Goal: Information Seeking & Learning: Learn about a topic

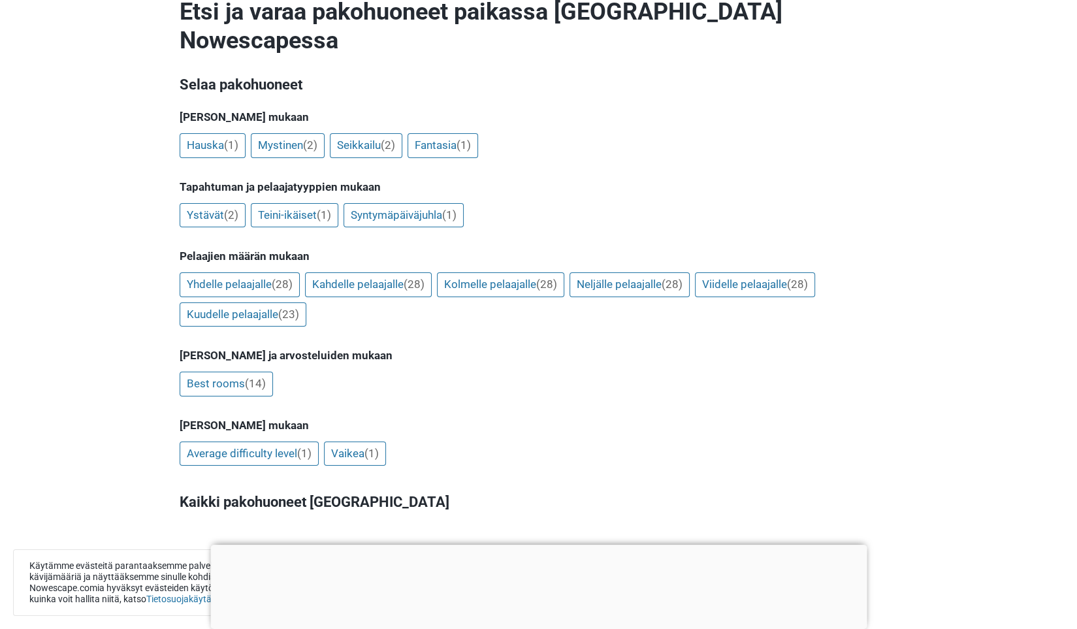
scroll to position [196, 0]
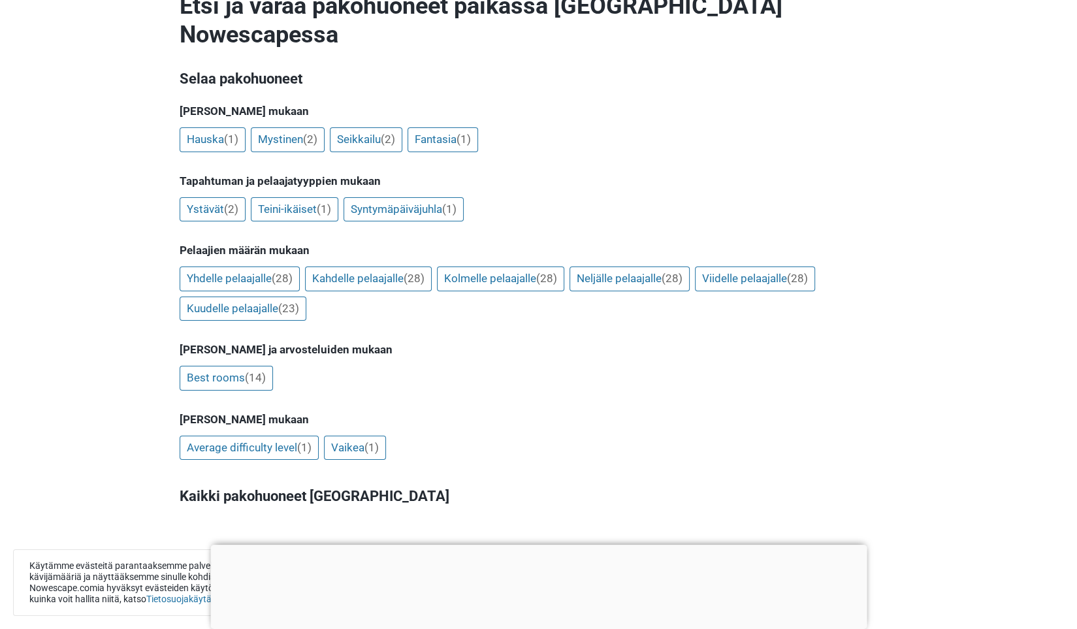
click at [507, 343] on h5 "[PERSON_NAME] ja arvosteluiden mukaan" at bounding box center [539, 349] width 719 height 13
click at [229, 366] on link "Best rooms (14)" at bounding box center [226, 378] width 93 height 25
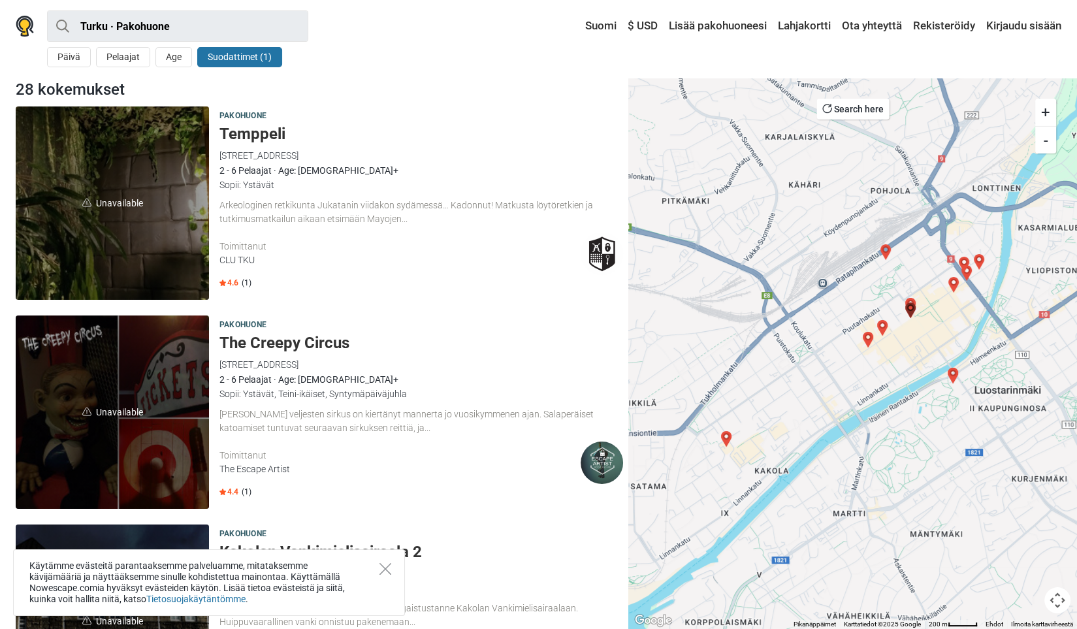
click at [267, 125] on h5 "Temppeli" at bounding box center [422, 134] width 404 height 19
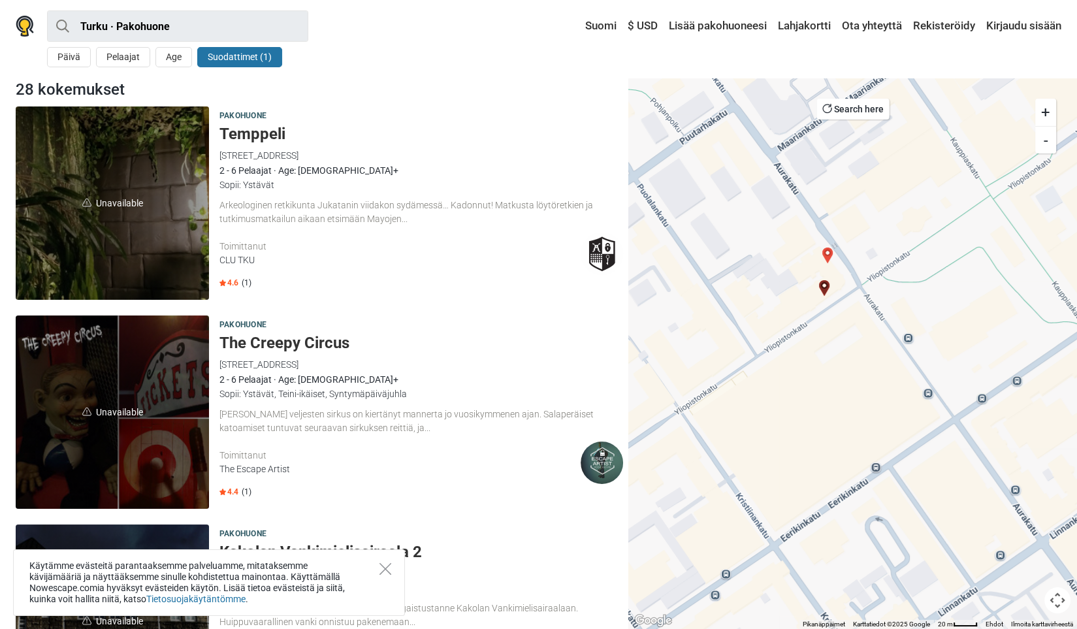
drag, startPoint x: 947, startPoint y: 295, endPoint x: 727, endPoint y: 344, distance: 225.5
click at [727, 344] on div at bounding box center [852, 353] width 449 height 551
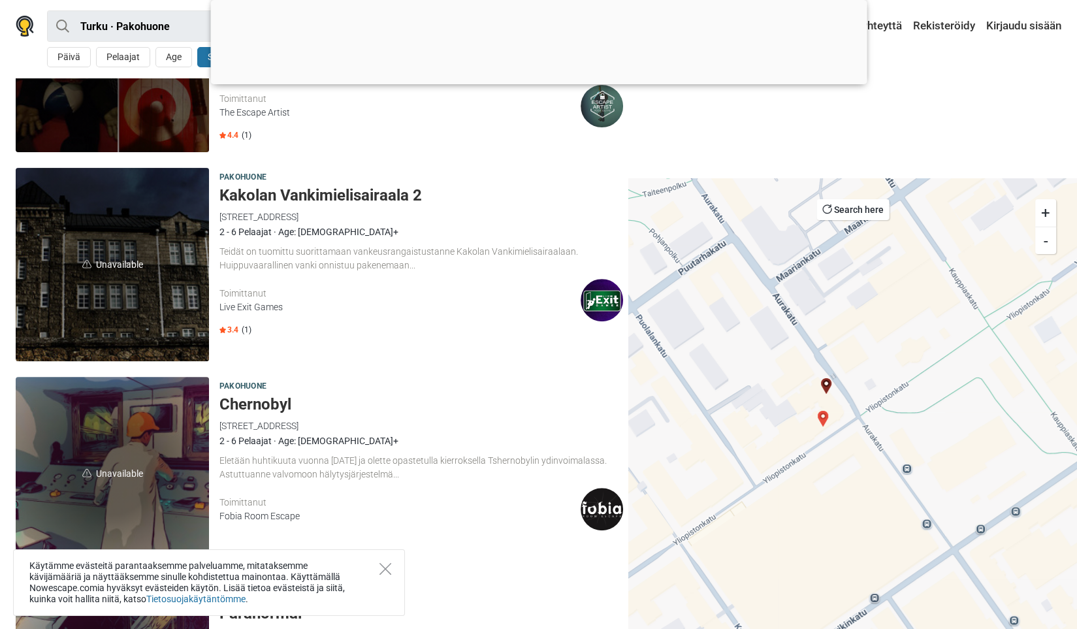
scroll to position [457, 0]
click at [368, 190] on h5 "Kakolan Vankimielisairaala 2" at bounding box center [422, 195] width 404 height 19
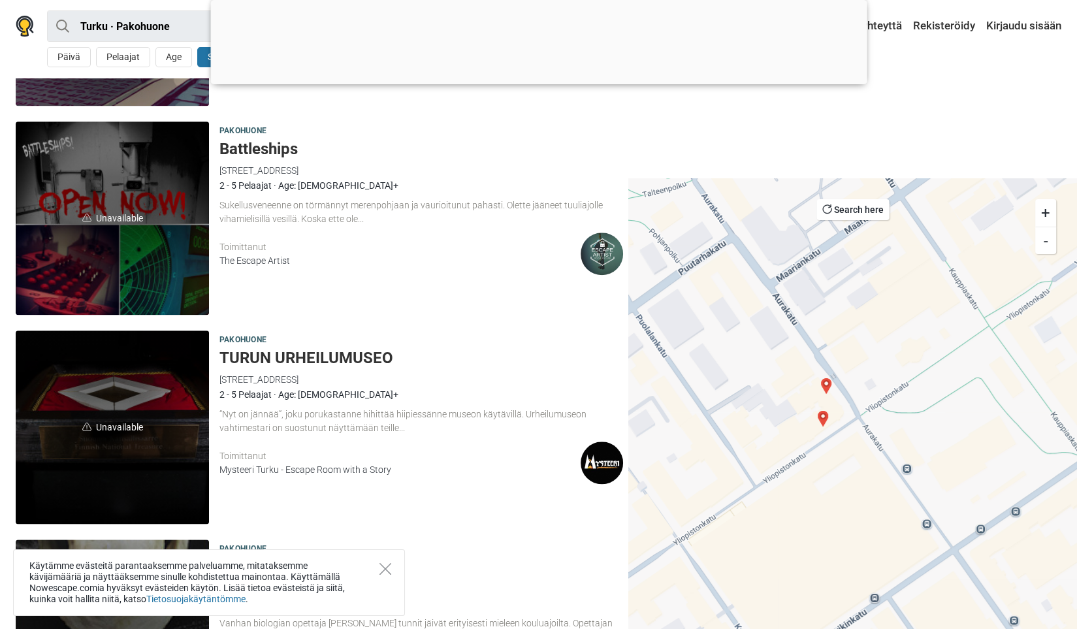
scroll to position [1568, 0]
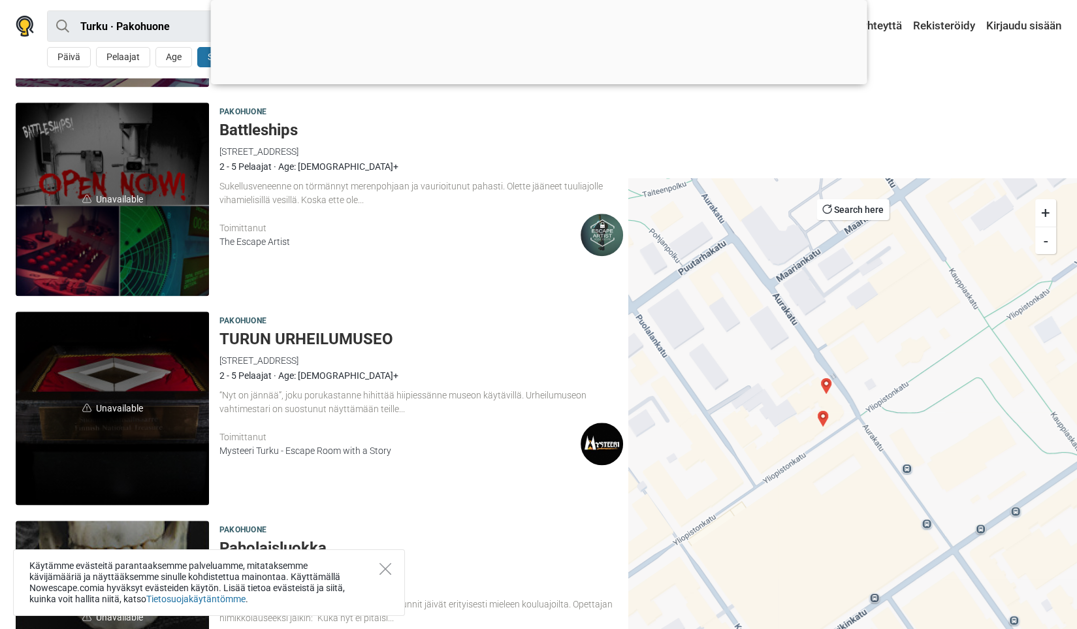
click at [274, 339] on h5 "TURUN URHEILUMUSEO" at bounding box center [422, 339] width 404 height 19
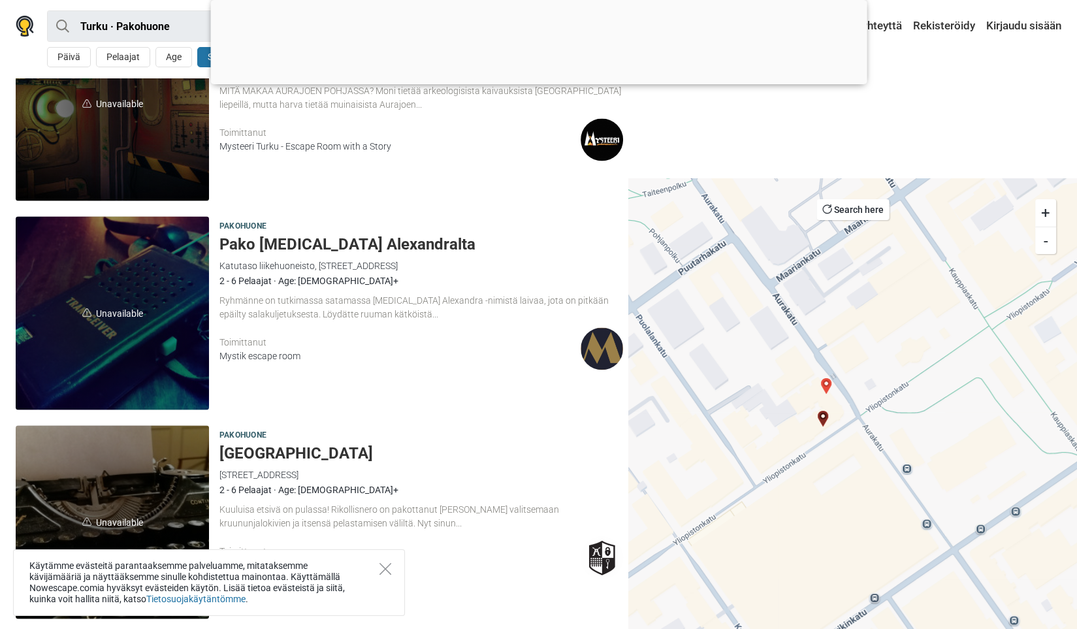
scroll to position [2482, 0]
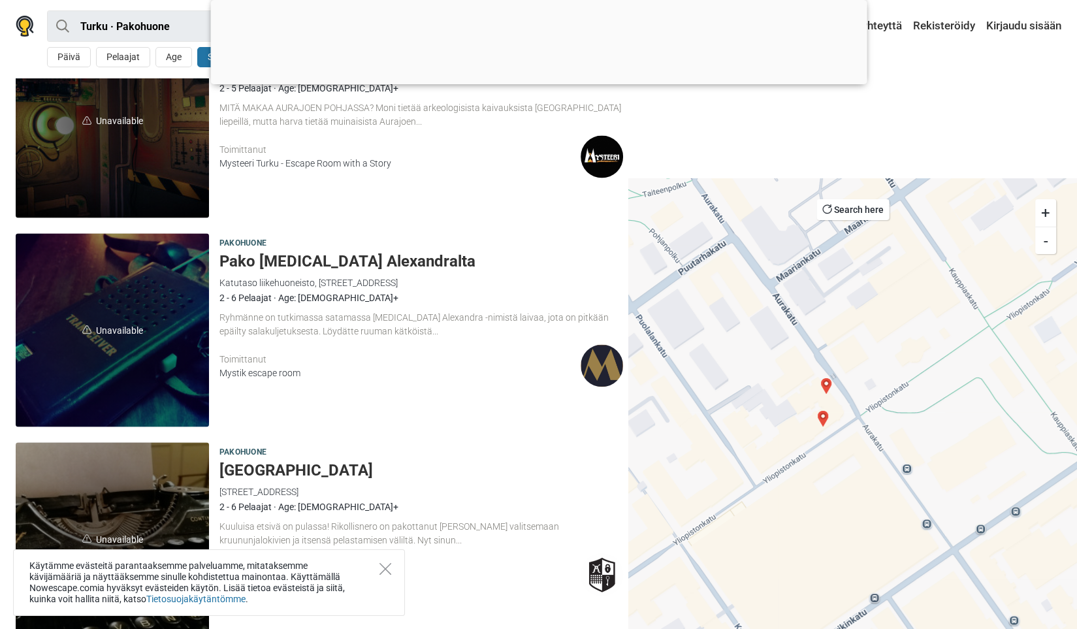
click at [240, 255] on h5 "Pako HMS Alexandralta" at bounding box center [422, 261] width 404 height 19
click at [541, 81] on div at bounding box center [538, 81] width 657 height 0
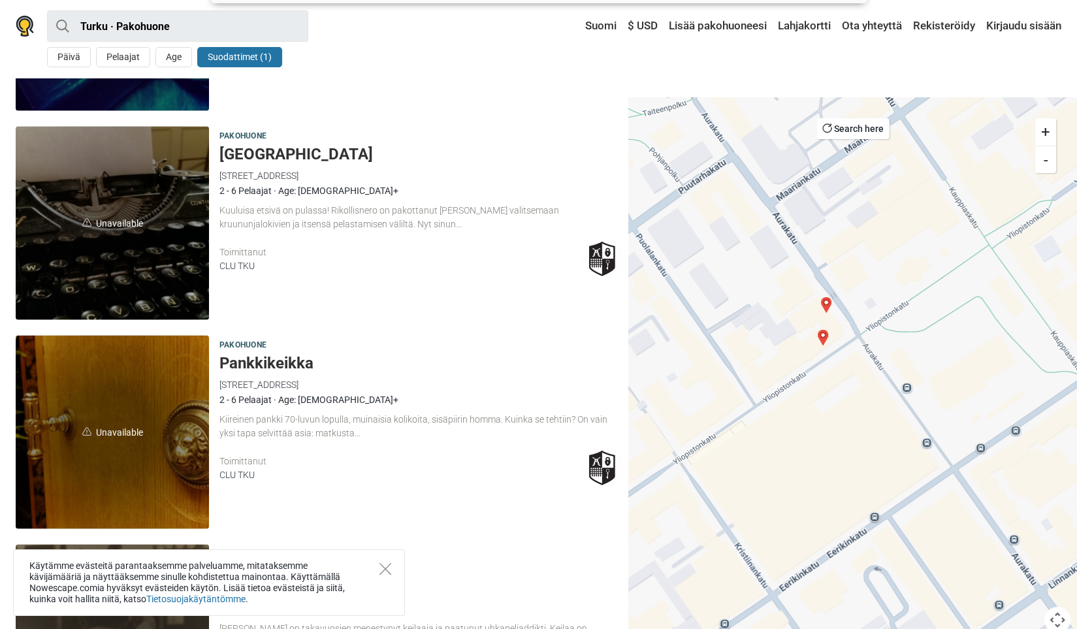
scroll to position [2728, 0]
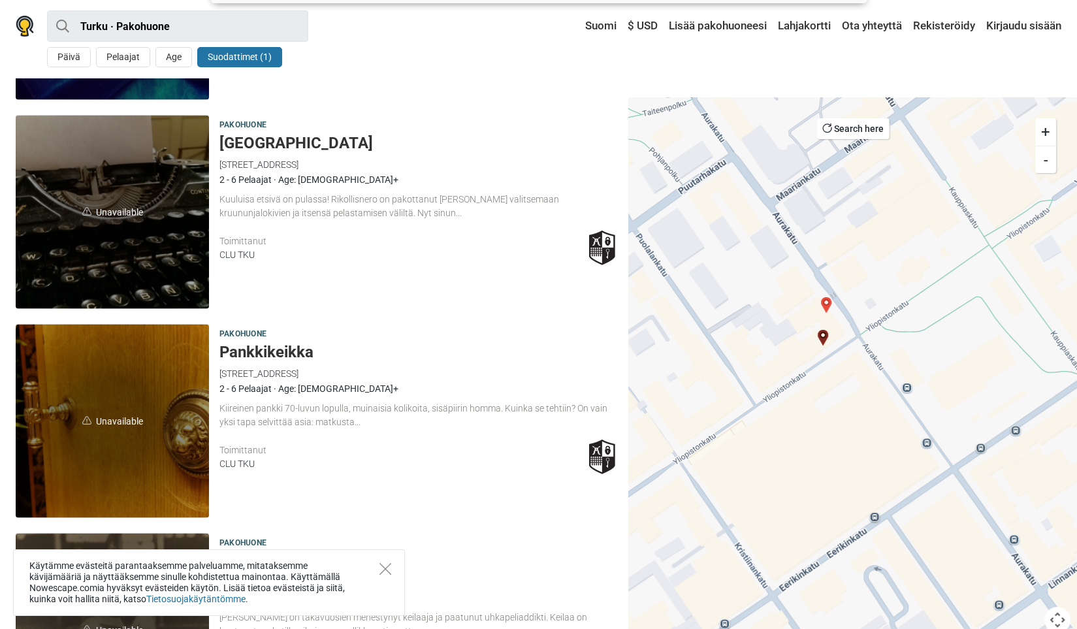
click at [254, 139] on h5 "Baker Street" at bounding box center [422, 143] width 404 height 19
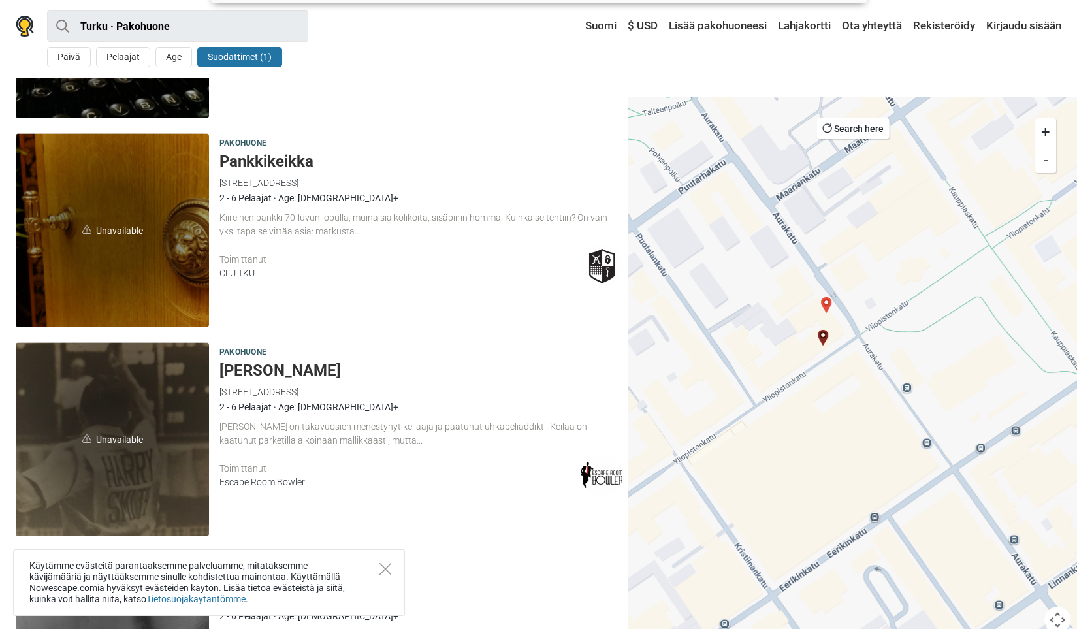
scroll to position [2924, 0]
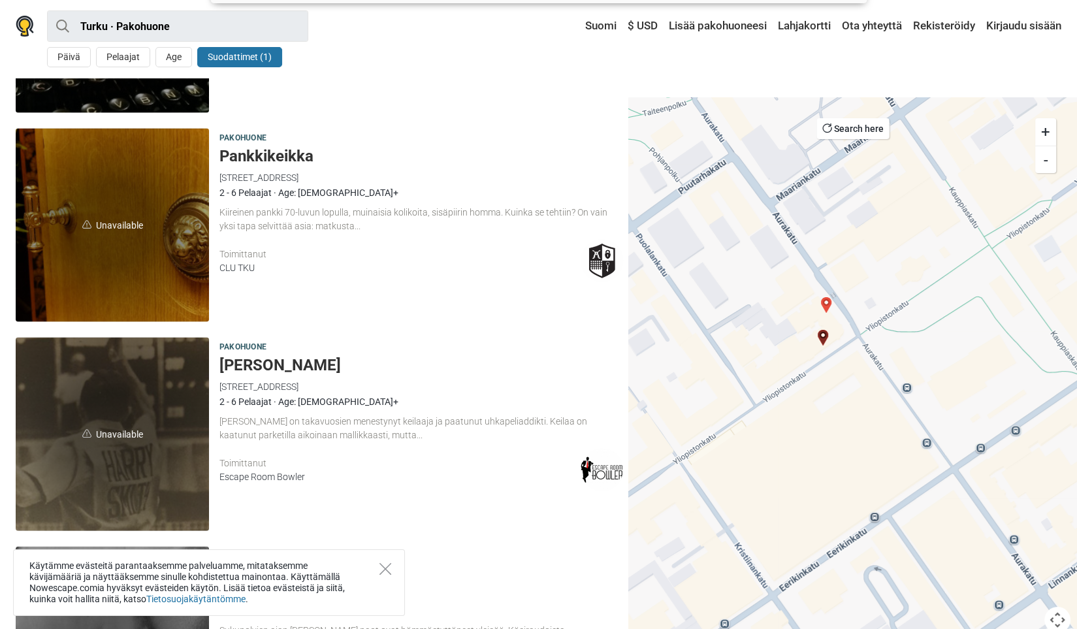
click at [272, 155] on h5 "Pankkikeikka" at bounding box center [422, 156] width 404 height 19
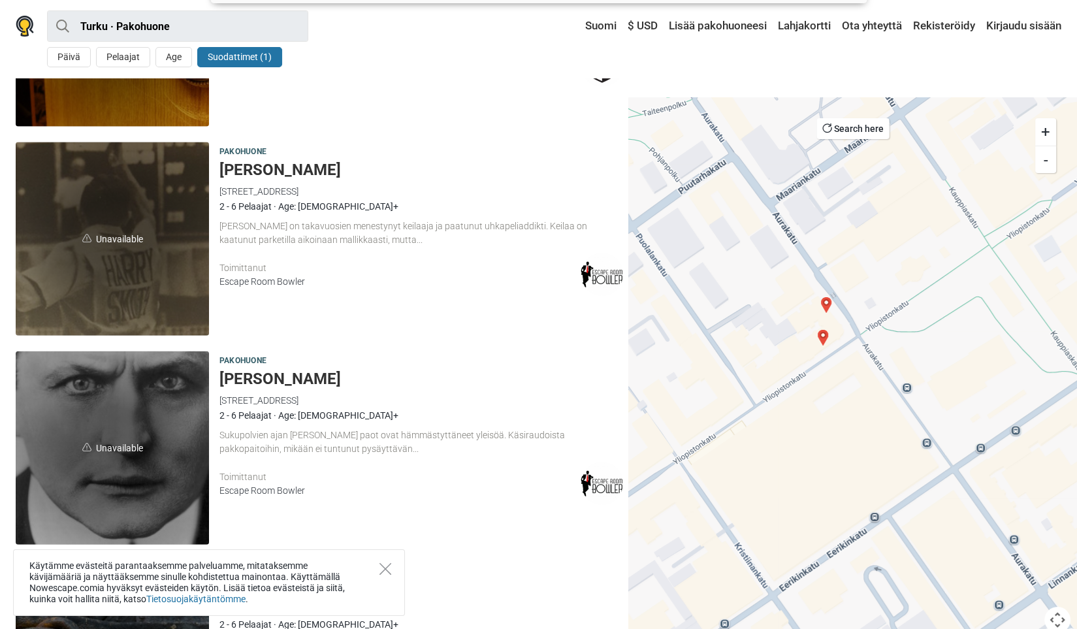
scroll to position [3120, 0]
click at [256, 169] on h5 "[PERSON_NAME]" at bounding box center [422, 169] width 404 height 19
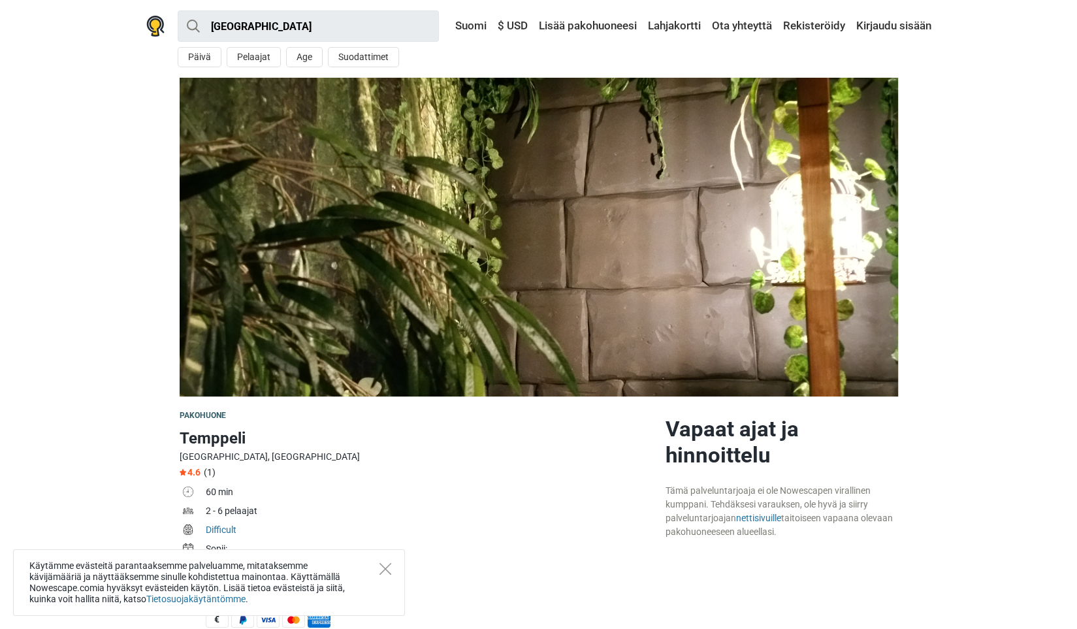
scroll to position [261, 0]
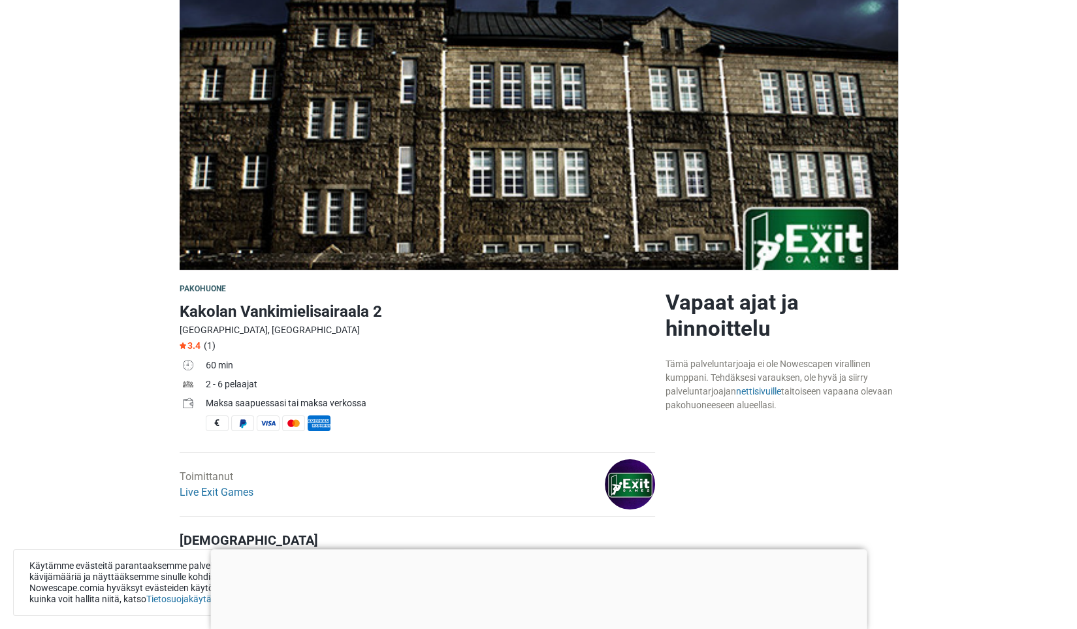
scroll to position [131, 0]
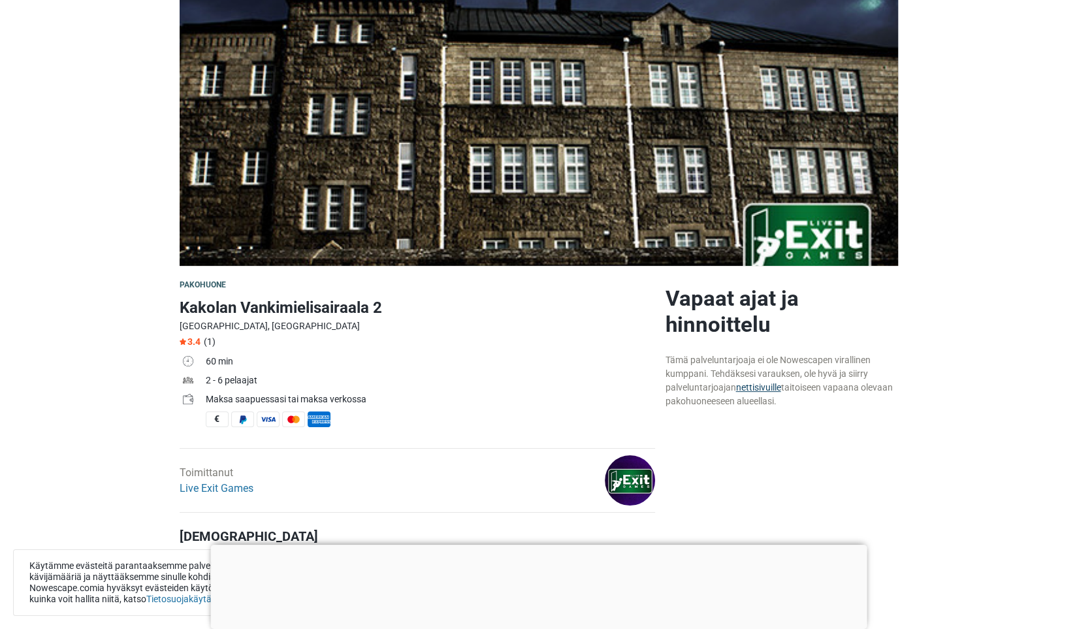
click at [755, 387] on link "nettisivuille" at bounding box center [758, 387] width 45 height 10
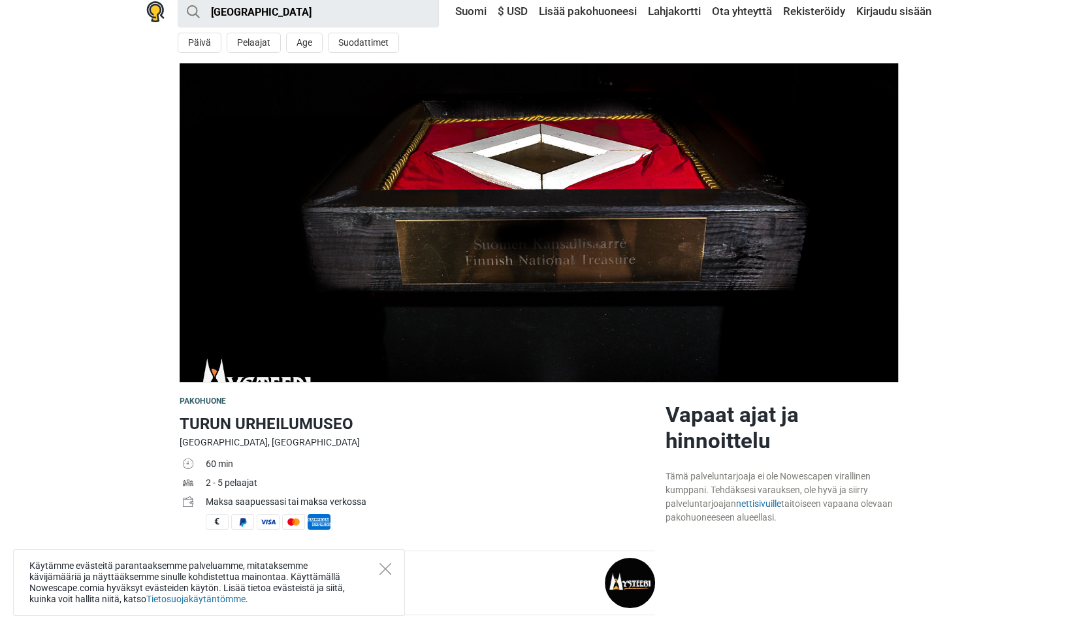
scroll to position [65, 0]
click at [753, 498] on link "nettisivuille" at bounding box center [758, 503] width 45 height 10
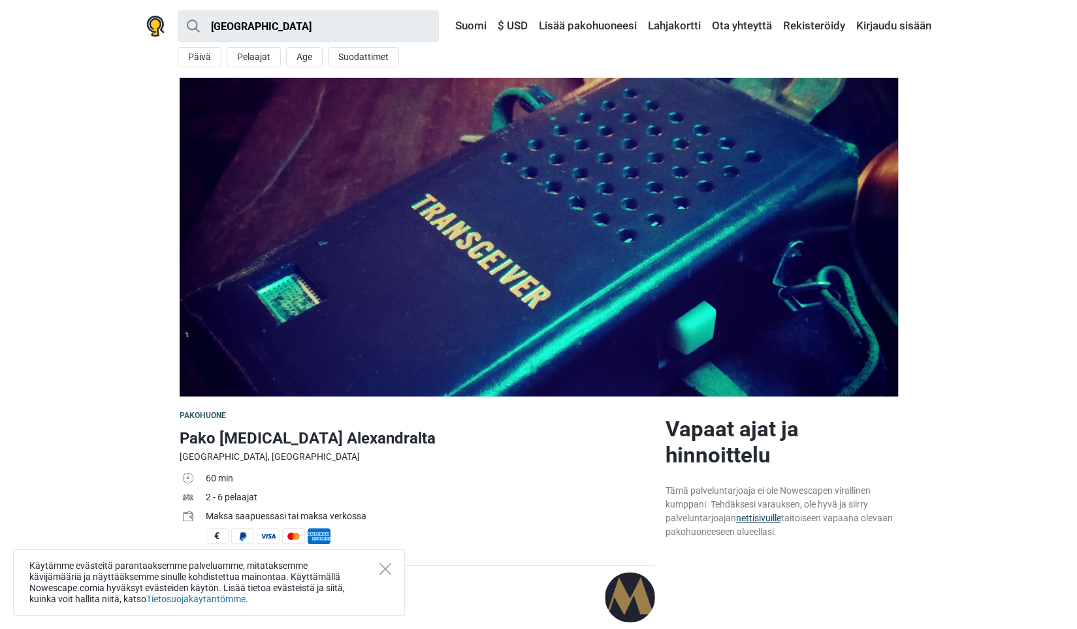
click at [763, 517] on link "nettisivuille" at bounding box center [758, 518] width 45 height 10
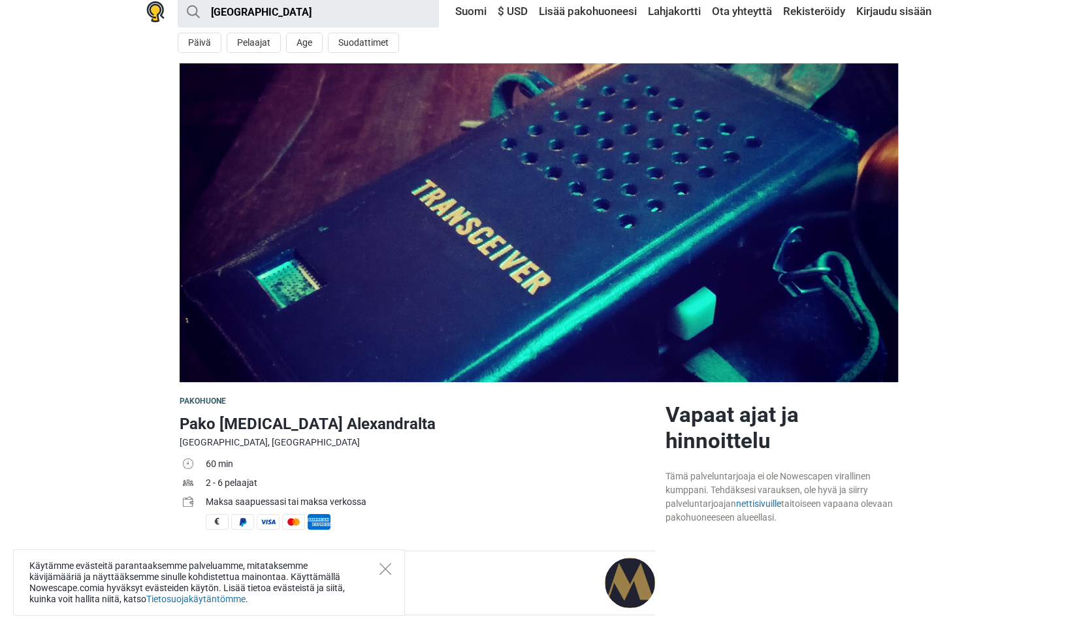
scroll to position [392, 0]
click at [218, 584] on link "Mystik escape room" at bounding box center [226, 590] width 93 height 12
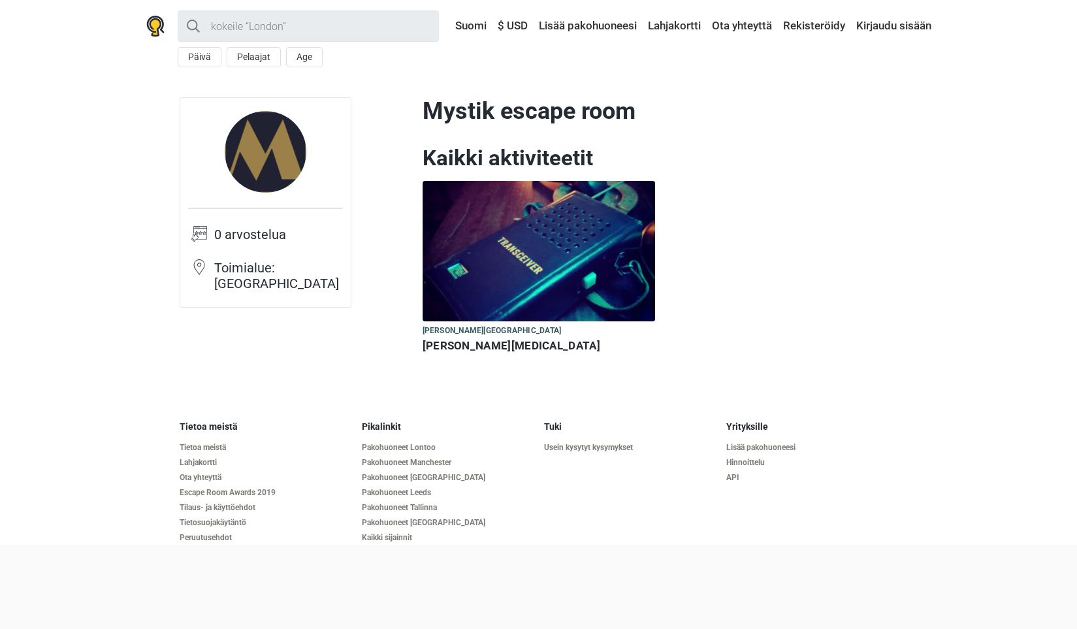
click at [438, 344] on h6 "[PERSON_NAME][MEDICAL_DATA]" at bounding box center [539, 346] width 233 height 14
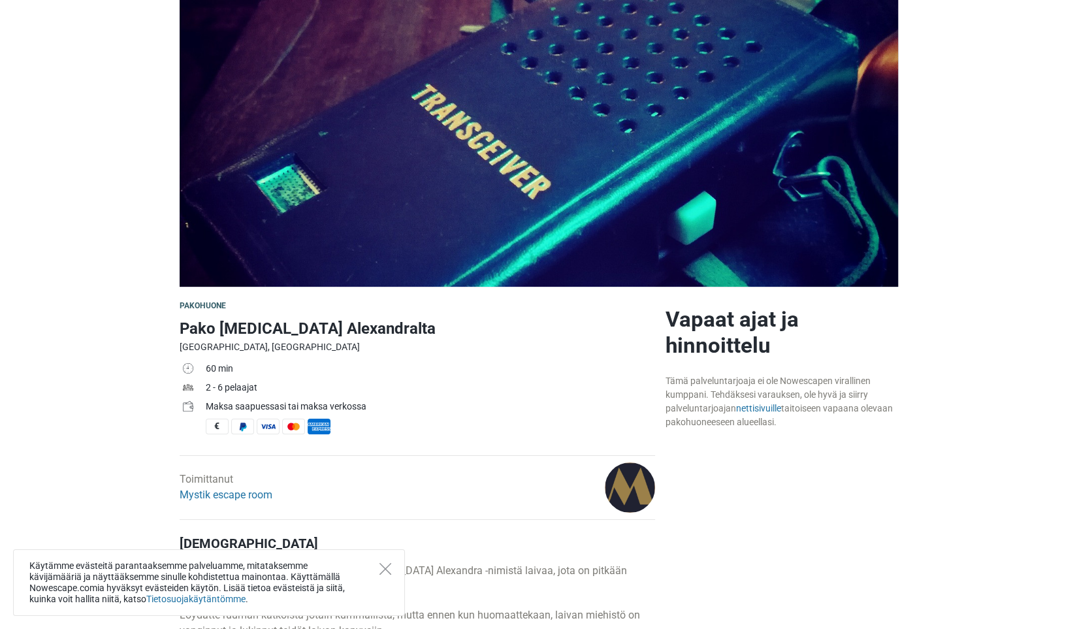
scroll to position [131, 0]
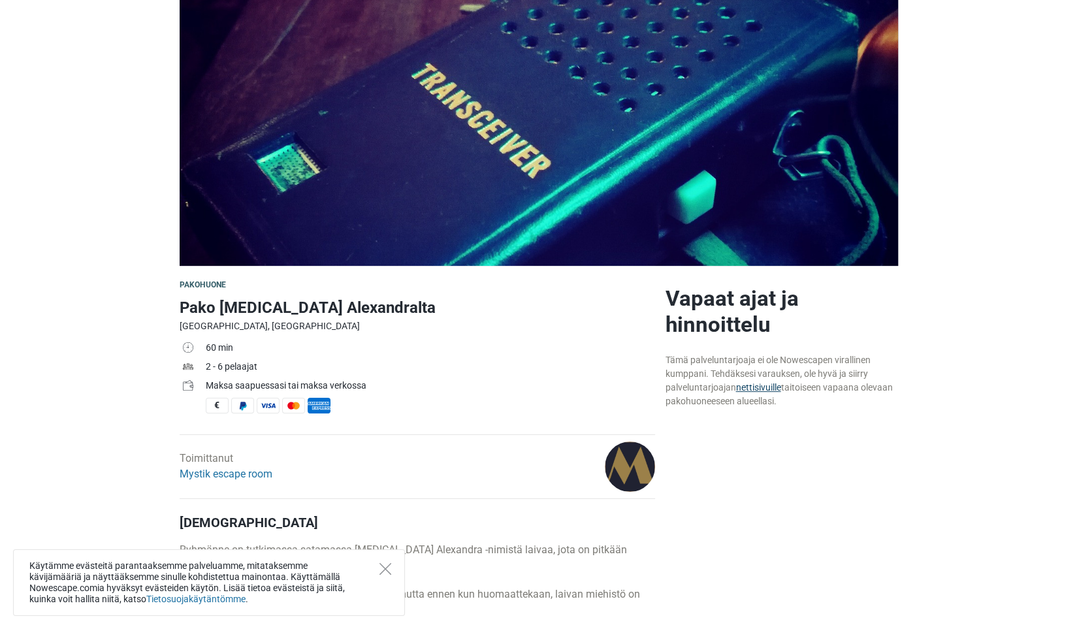
click at [755, 384] on link "nettisivuille" at bounding box center [758, 387] width 45 height 10
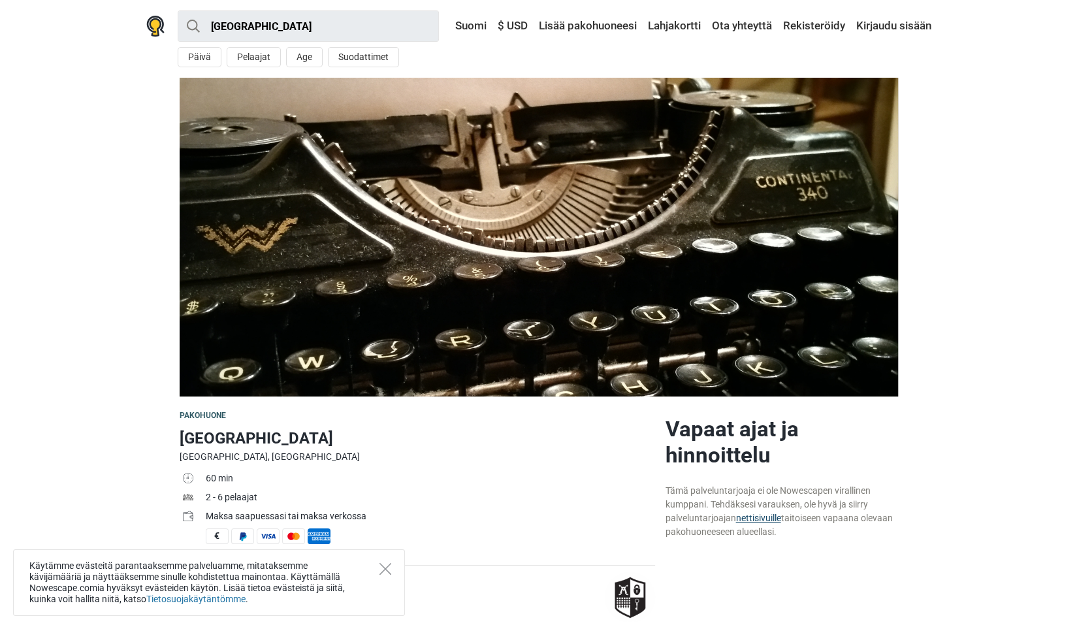
click at [758, 517] on link "nettisivuille" at bounding box center [758, 518] width 45 height 10
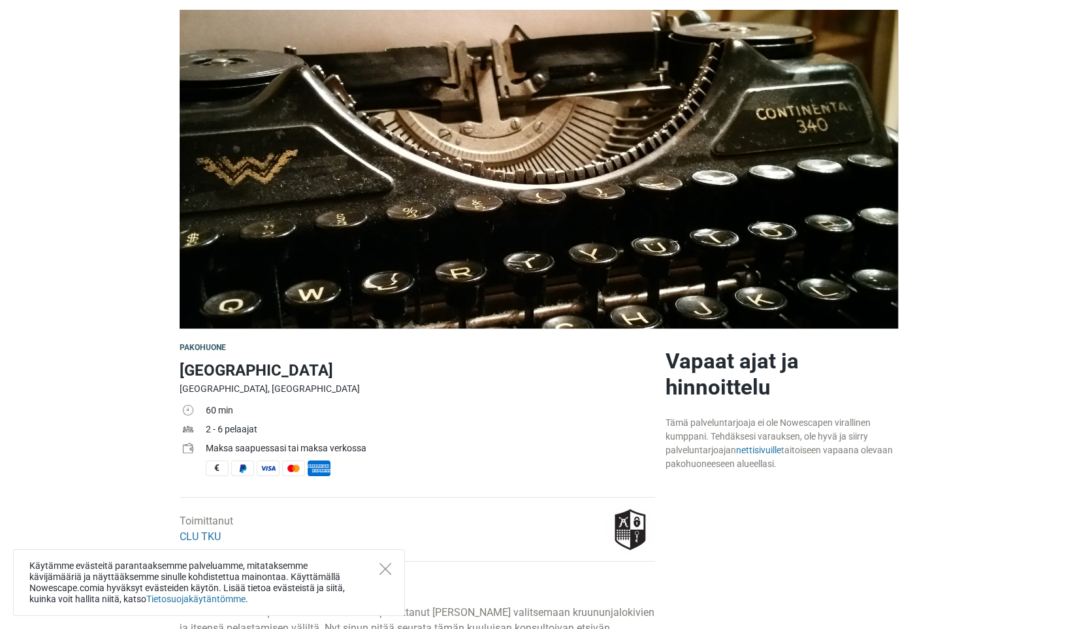
scroll to position [261, 0]
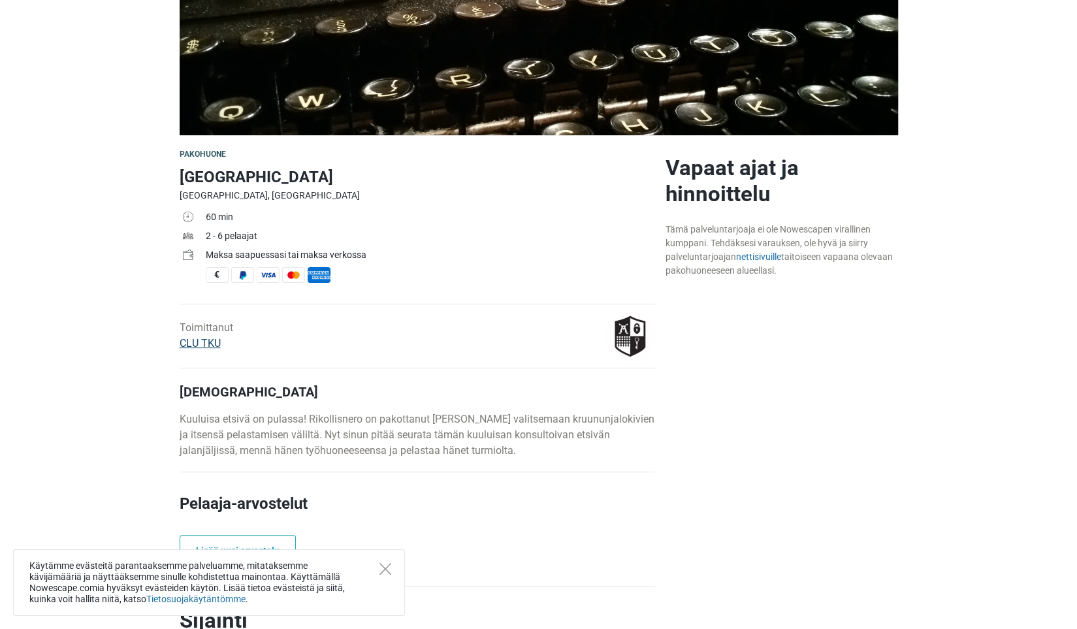
click at [195, 346] on link "CLU TKU" at bounding box center [200, 343] width 41 height 12
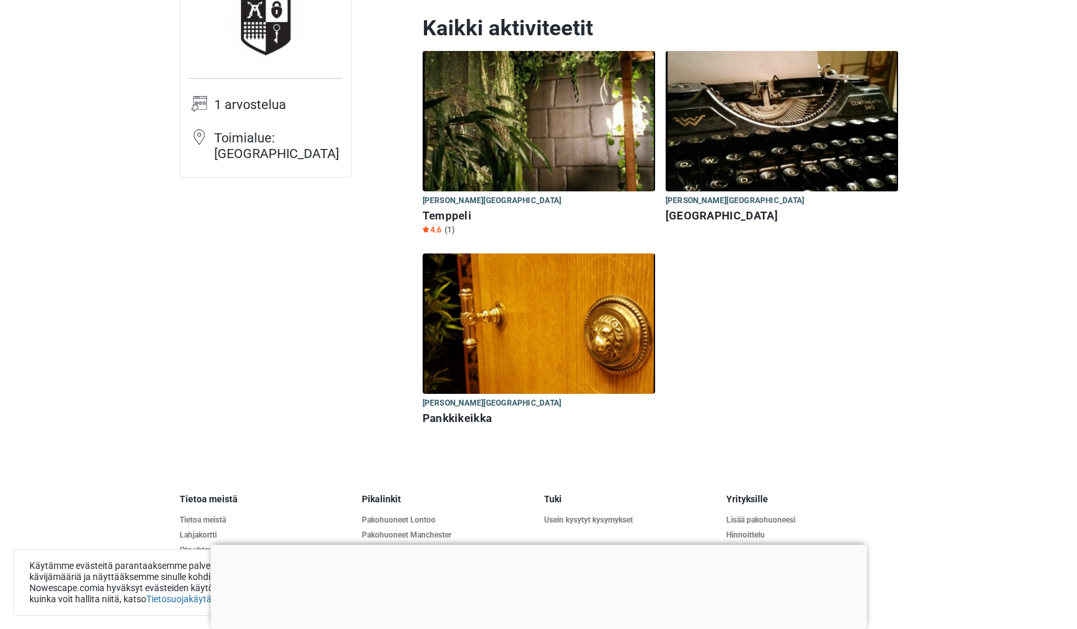
scroll to position [131, 0]
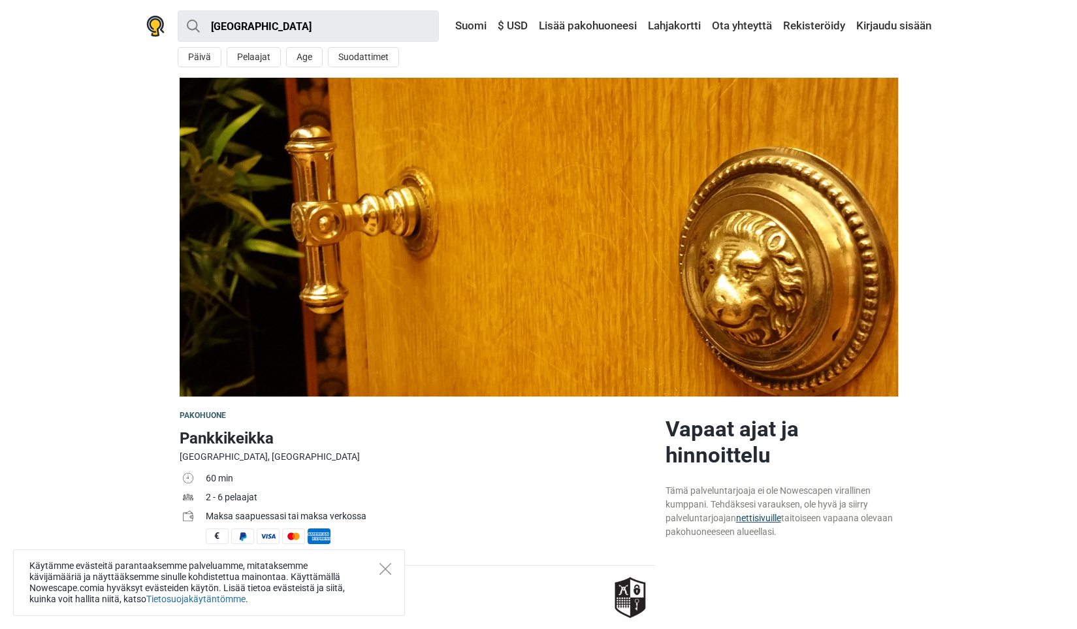
click at [768, 515] on link "nettisivuille" at bounding box center [758, 518] width 45 height 10
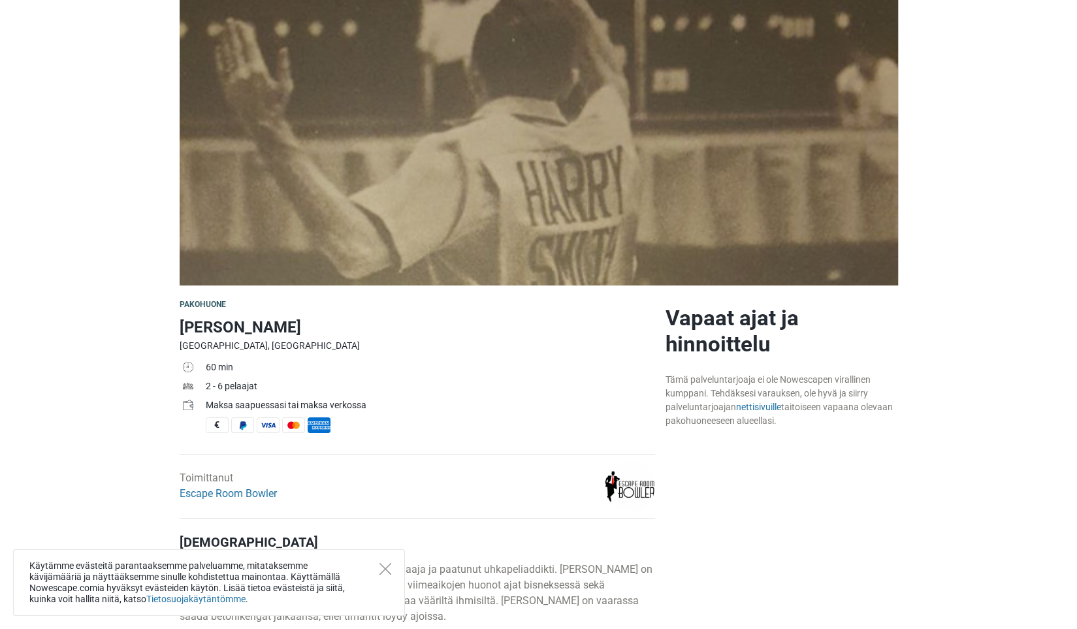
scroll to position [131, 0]
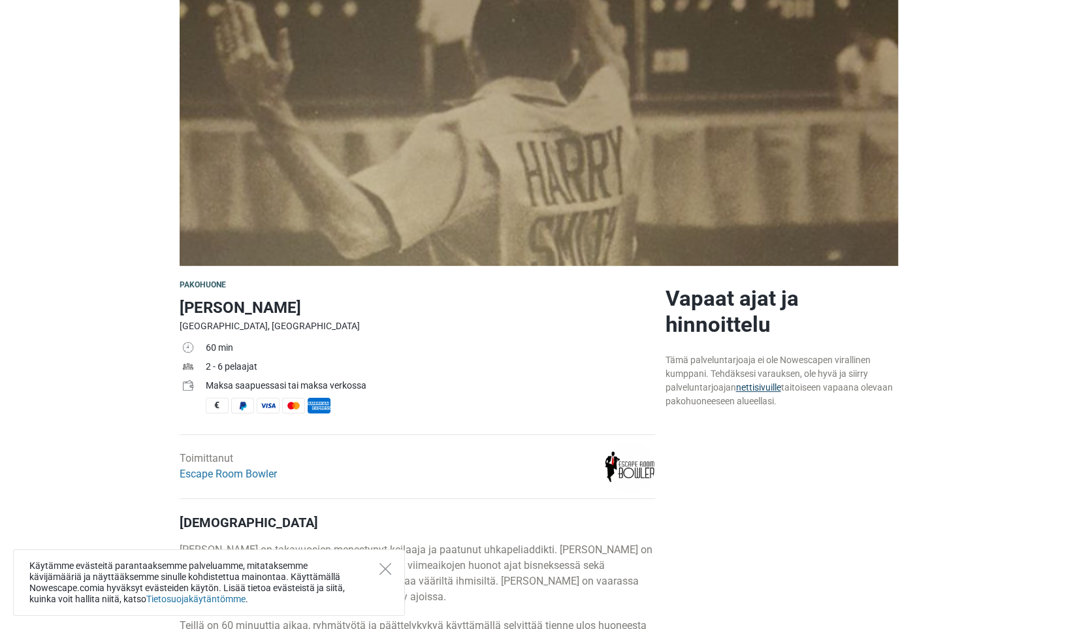
click at [755, 386] on link "nettisivuille" at bounding box center [758, 387] width 45 height 10
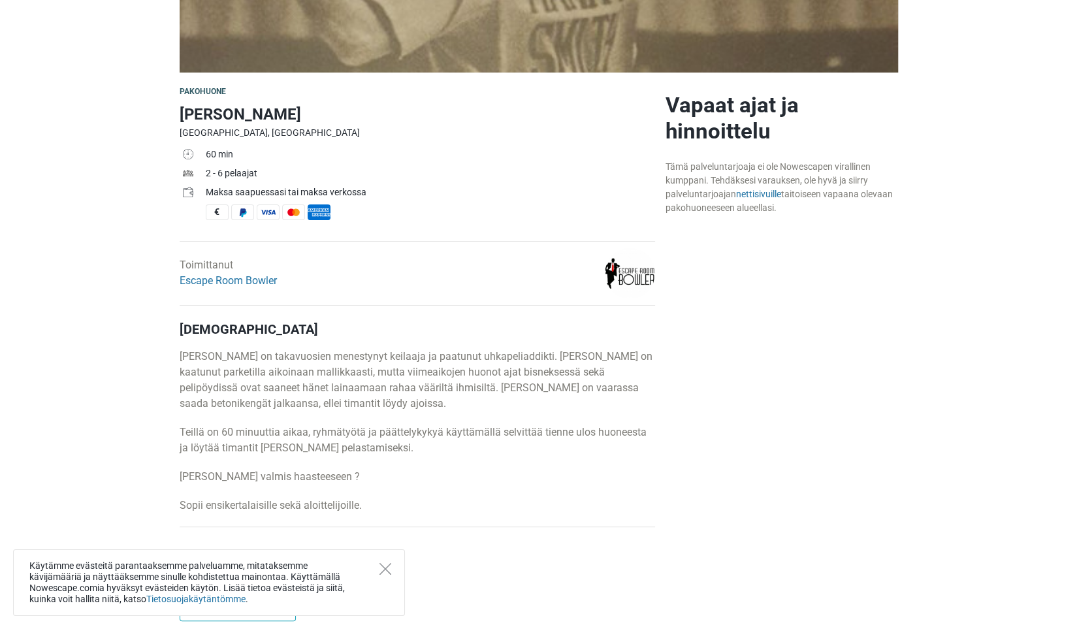
scroll to position [327, 0]
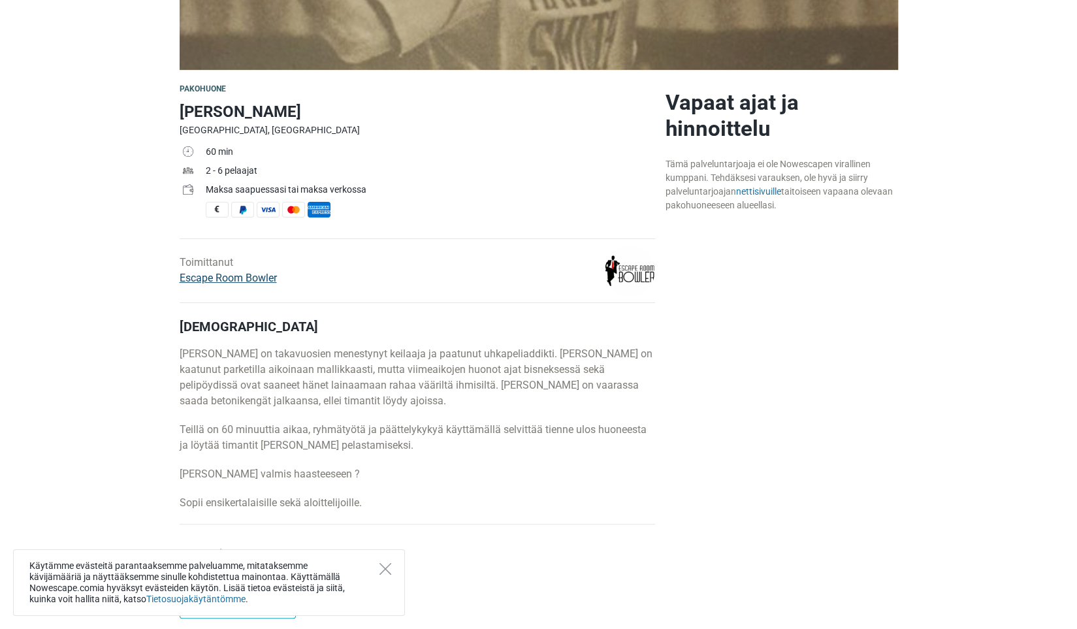
click at [269, 276] on link "Escape Room Bowler" at bounding box center [228, 278] width 97 height 12
